Goal: Complete application form

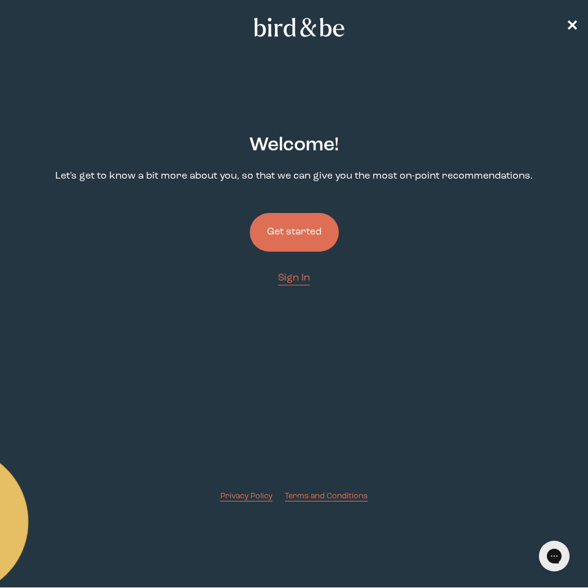
click at [322, 231] on button "Get started" at bounding box center [294, 232] width 89 height 39
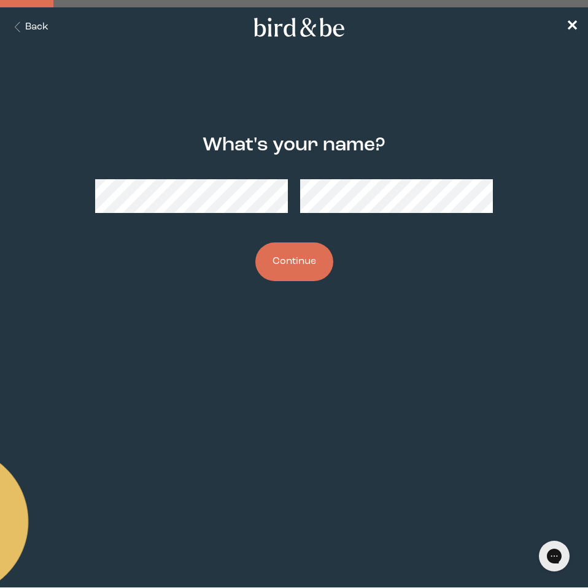
click at [318, 267] on button "Continue" at bounding box center [295, 262] width 78 height 39
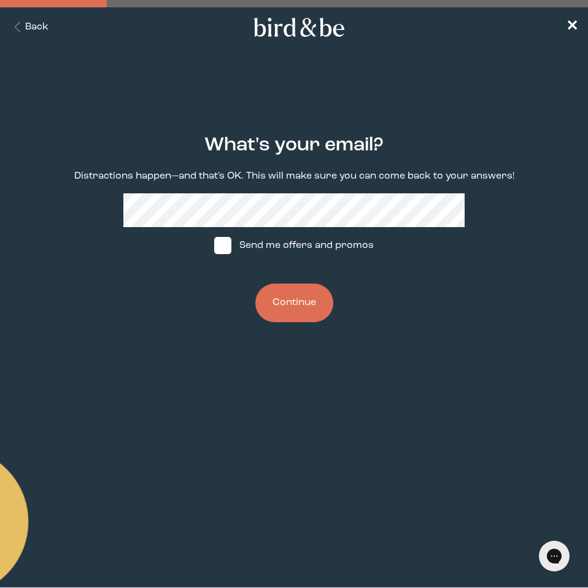
click at [291, 306] on button "Continue" at bounding box center [295, 303] width 78 height 39
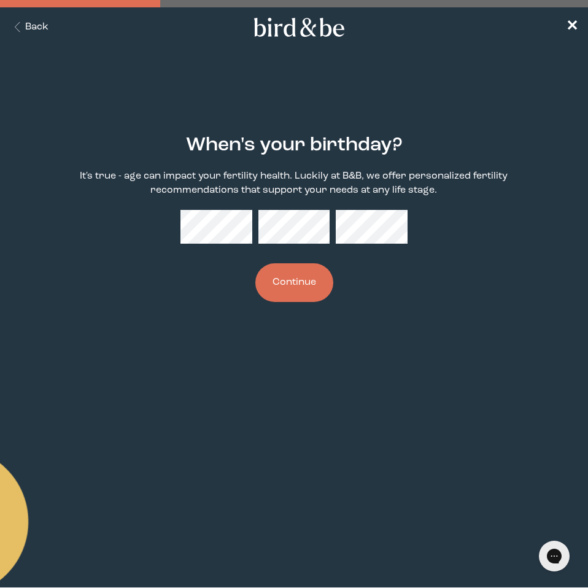
click at [287, 268] on button "Continue" at bounding box center [295, 282] width 78 height 39
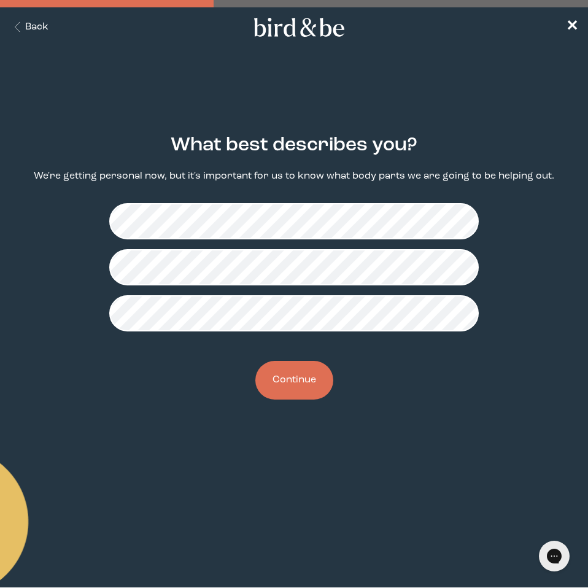
click at [295, 389] on button "Continue" at bounding box center [295, 380] width 78 height 39
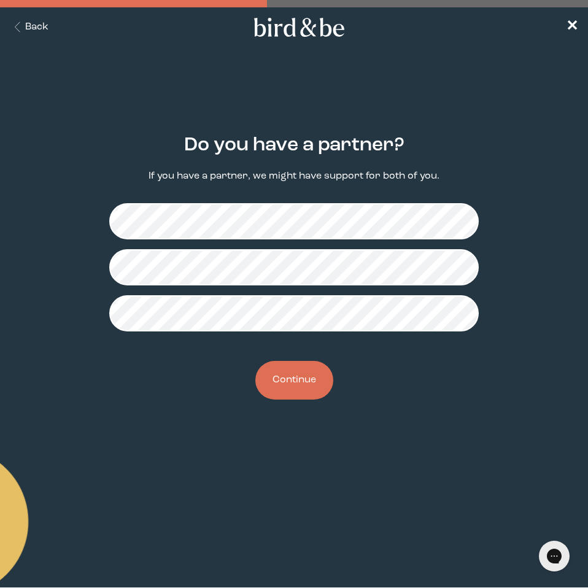
click at [302, 378] on button "Continue" at bounding box center [295, 380] width 78 height 39
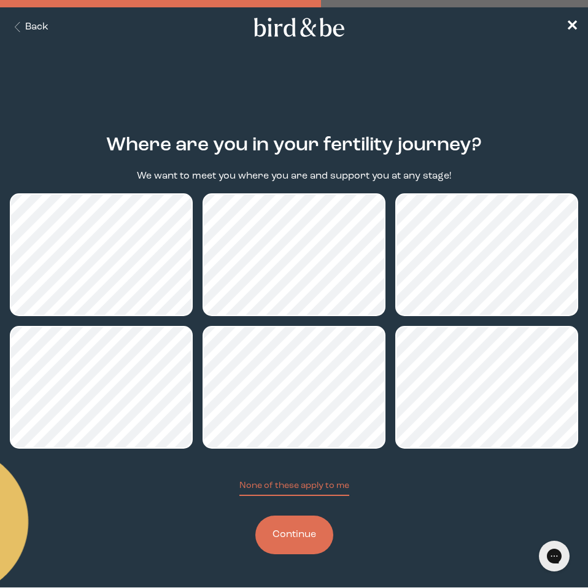
click at [300, 535] on button "Continue" at bounding box center [295, 535] width 78 height 39
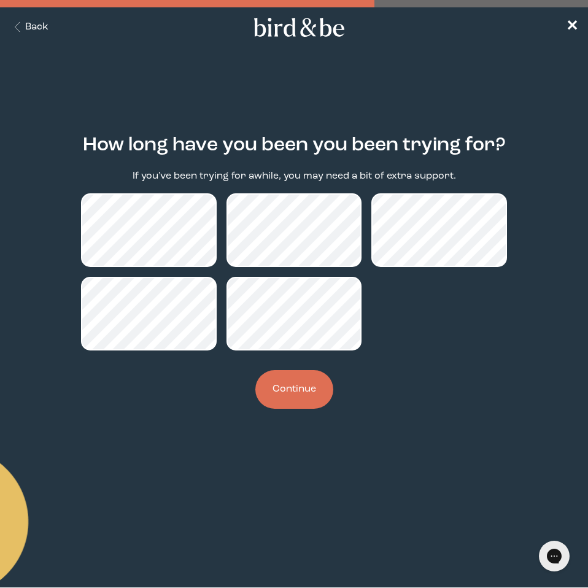
click at [306, 390] on button "Continue" at bounding box center [295, 389] width 78 height 39
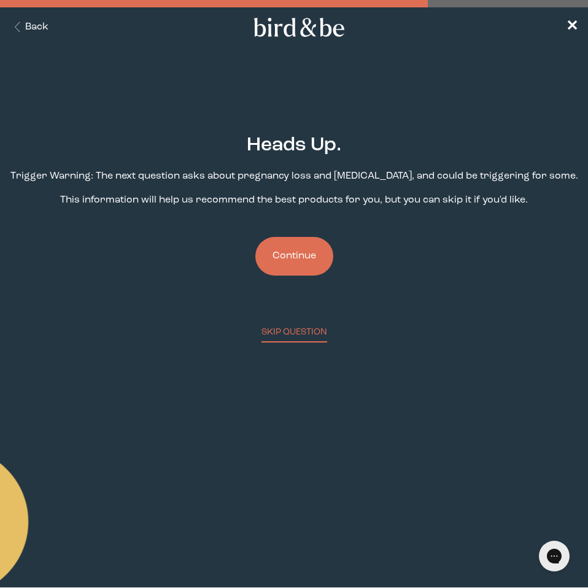
click at [308, 244] on button "Continue" at bounding box center [295, 256] width 78 height 39
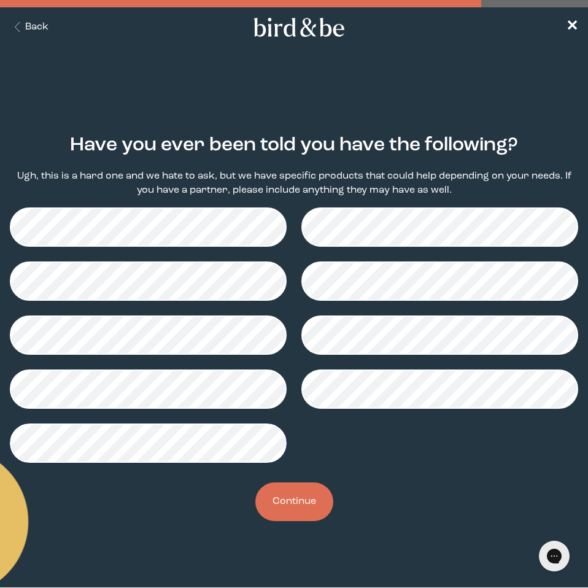
click at [295, 502] on button "Continue" at bounding box center [295, 502] width 78 height 39
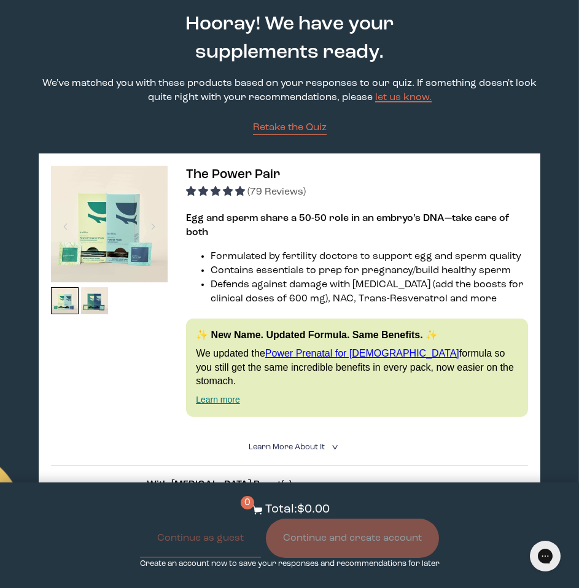
scroll to position [61, 0]
